Goal: Task Accomplishment & Management: Complete application form

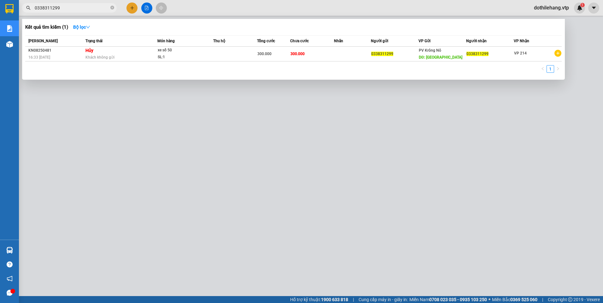
drag, startPoint x: 60, startPoint y: 7, endPoint x: 31, endPoint y: 5, distance: 29.4
click at [31, 5] on span "0338311299" at bounding box center [69, 7] width 95 height 9
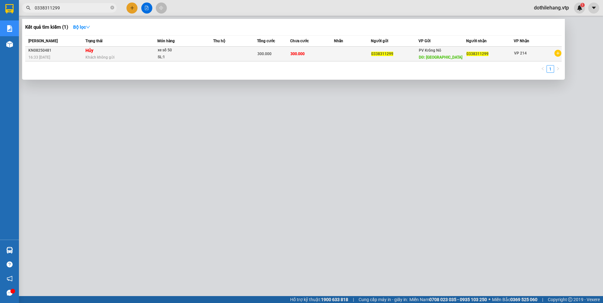
type input "0338311299"
click at [206, 54] on span "xe số 50 SL: 1" at bounding box center [185, 54] width 55 height 14
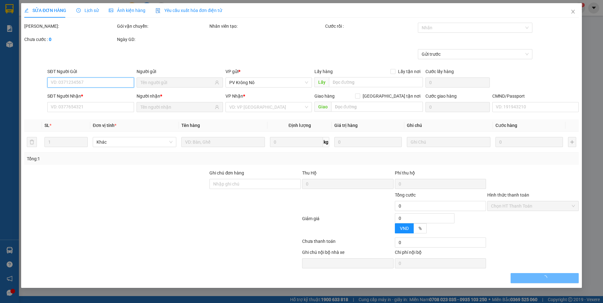
type input "0338311299"
type input "[GEOGRAPHIC_DATA]"
type input "0338311299"
type input "300.000"
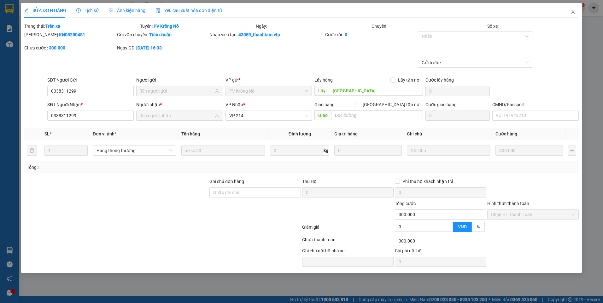
click at [572, 14] on icon "close" at bounding box center [572, 11] width 5 height 5
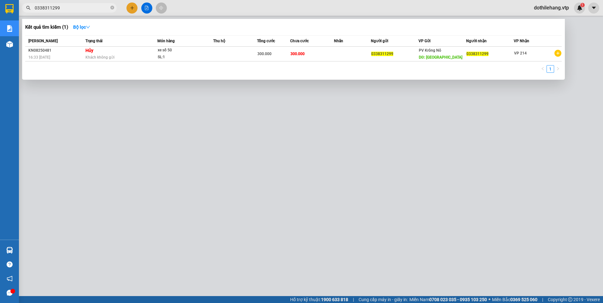
click at [110, 7] on span "0338311299" at bounding box center [69, 7] width 95 height 9
click at [111, 6] on icon "close-circle" at bounding box center [112, 8] width 4 height 4
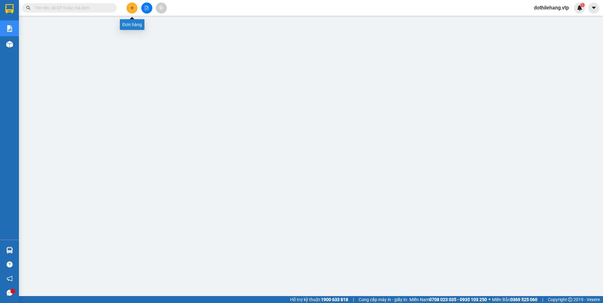
click at [131, 8] on icon "plus" at bounding box center [131, 8] width 3 height 0
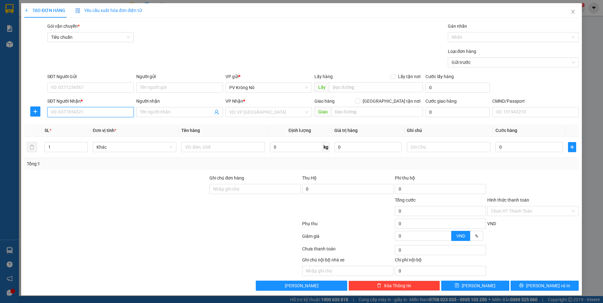
click at [93, 113] on input "SĐT Người Nhận *" at bounding box center [90, 112] width 86 height 10
click at [231, 114] on input "search" at bounding box center [266, 112] width 74 height 9
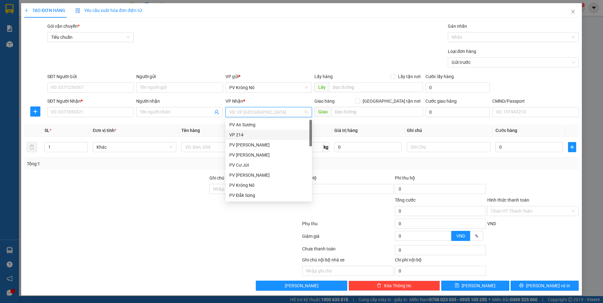
click at [239, 132] on div "VP 214" at bounding box center [268, 135] width 79 height 7
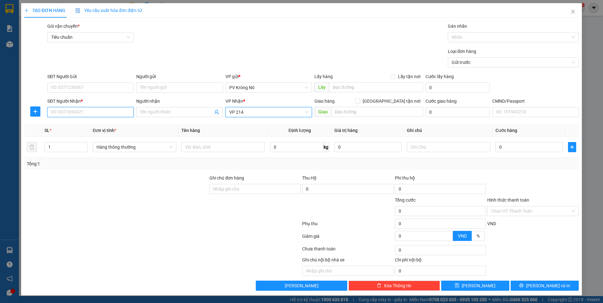
click at [120, 113] on input "SĐT Người Nhận *" at bounding box center [90, 112] width 86 height 10
click at [62, 87] on input "SĐT Người Gửi" at bounding box center [90, 88] width 86 height 10
paste input "0338311299"
type input "0338311299"
click at [86, 87] on input "0338311299" at bounding box center [90, 88] width 86 height 10
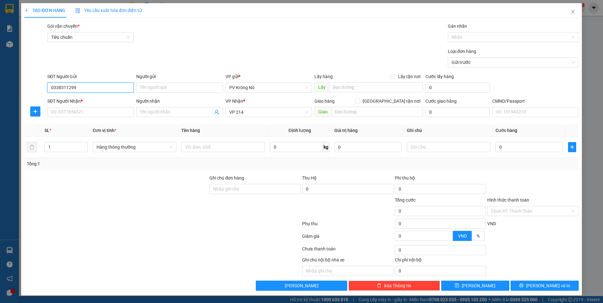
drag, startPoint x: 81, startPoint y: 88, endPoint x: 49, endPoint y: 88, distance: 32.2
click at [49, 88] on input "0338311299" at bounding box center [90, 88] width 86 height 10
drag, startPoint x: 53, startPoint y: 88, endPoint x: 104, endPoint y: 66, distance: 55.4
click at [104, 66] on div "Loại đơn hàng Gửi trước" at bounding box center [313, 59] width 534 height 22
click at [571, 11] on icon "close" at bounding box center [572, 11] width 5 height 5
